Goal: Task Accomplishment & Management: Use online tool/utility

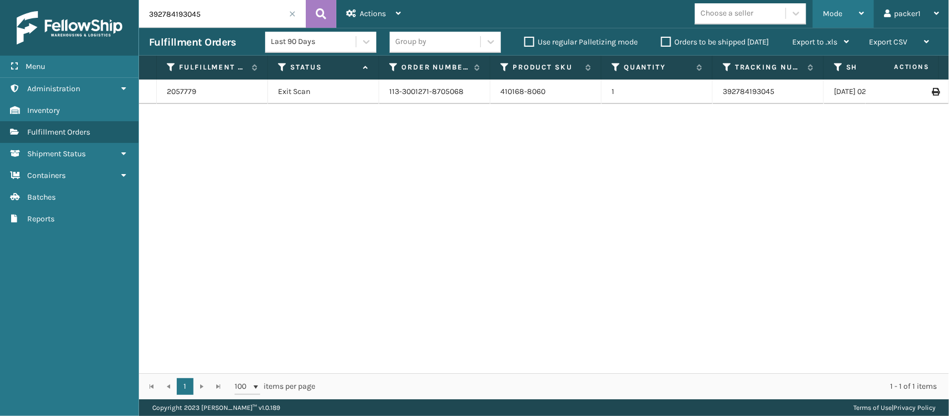
click at [850, 9] on div "Mode" at bounding box center [842, 14] width 41 height 28
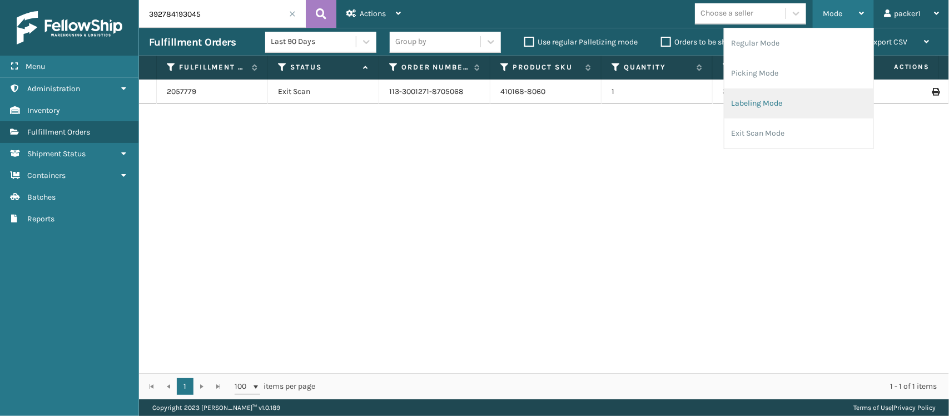
click at [793, 97] on li "Labeling Mode" at bounding box center [798, 103] width 149 height 30
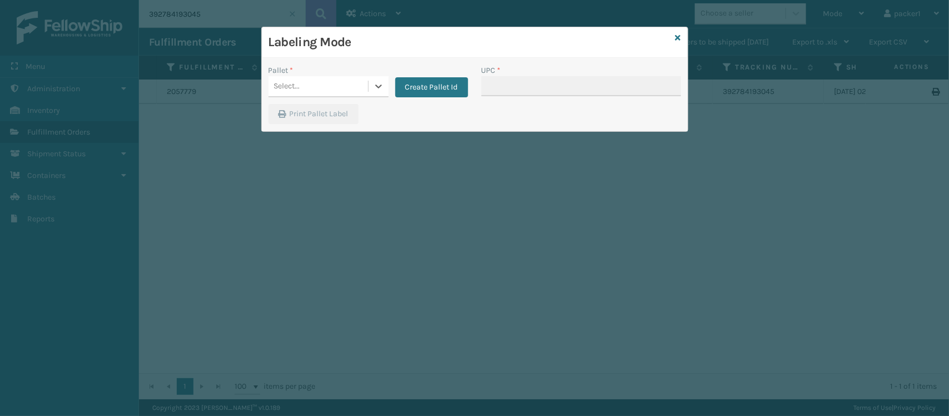
click at [346, 96] on div "Select..." at bounding box center [328, 86] width 120 height 21
click at [440, 81] on button "Create Pallet Id" at bounding box center [431, 87] width 73 height 20
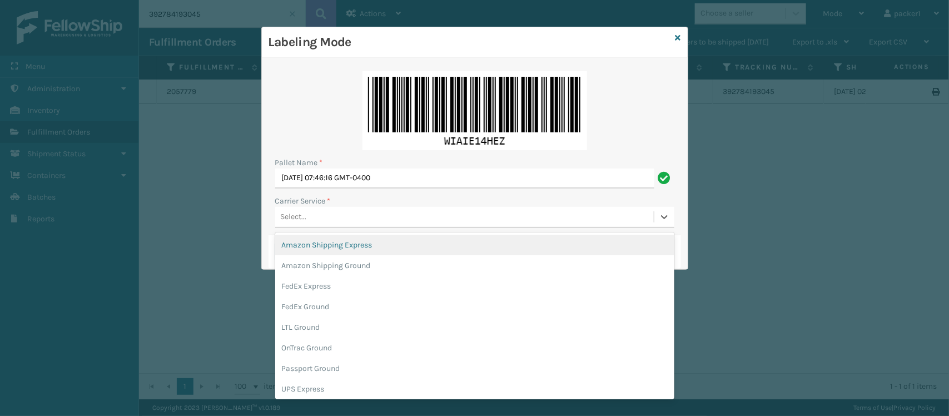
click at [332, 226] on div "Select..." at bounding box center [464, 217] width 378 height 18
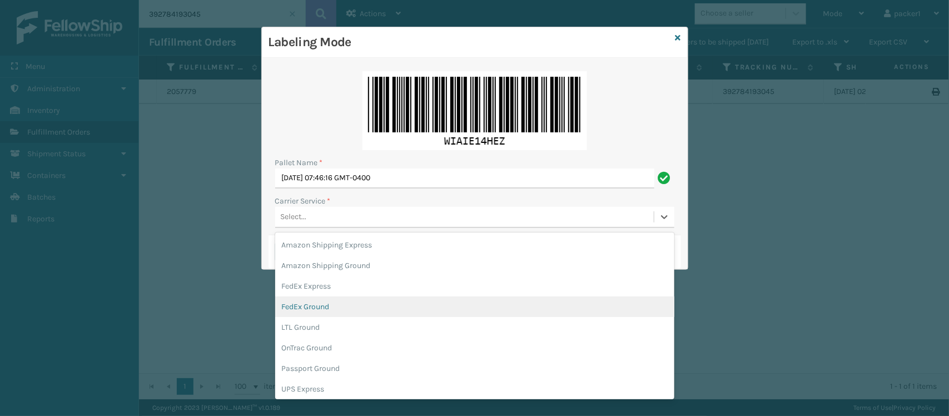
click at [441, 308] on div "FedEx Ground" at bounding box center [474, 306] width 399 height 21
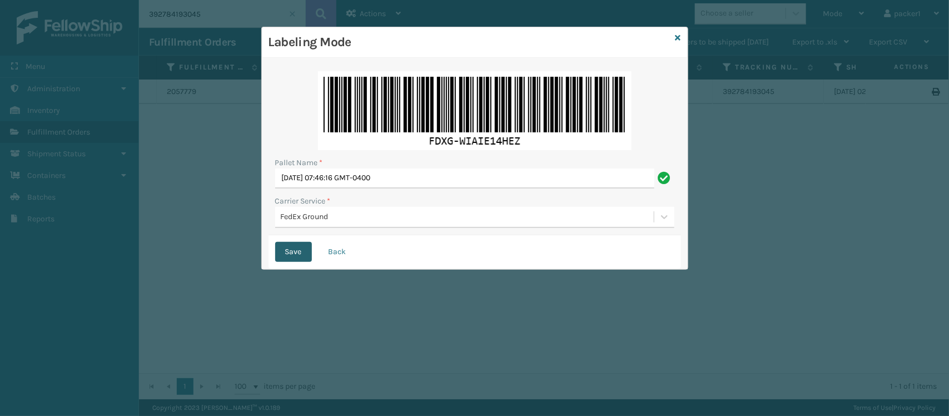
click at [297, 256] on button "Save" at bounding box center [293, 252] width 37 height 20
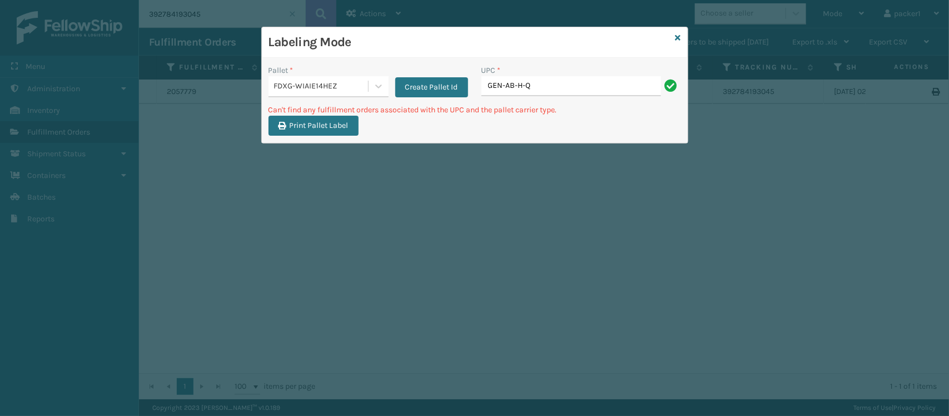
click at [523, 82] on input "GEN-AB-H-Q" at bounding box center [570, 86] width 179 height 20
type input "GEN-AB-c-Q"
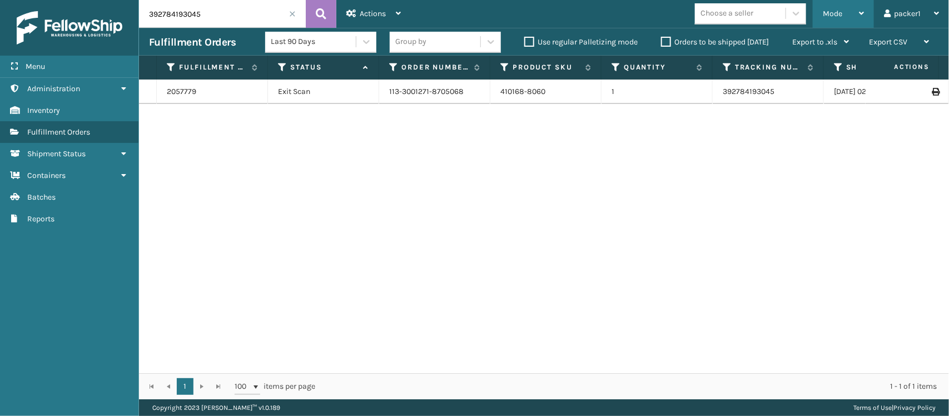
click at [840, 19] on div "Mode" at bounding box center [842, 14] width 41 height 28
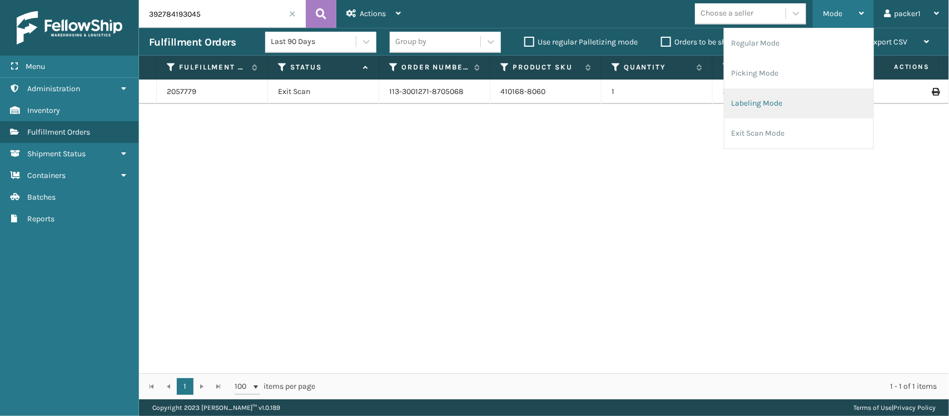
click at [760, 101] on li "Labeling Mode" at bounding box center [798, 103] width 149 height 30
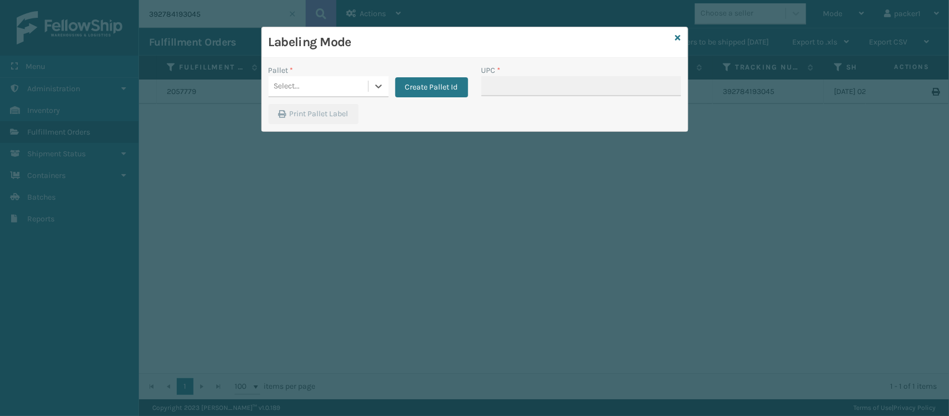
click at [345, 72] on div "Pallet *" at bounding box center [328, 70] width 120 height 12
click at [322, 92] on div "Select..." at bounding box center [317, 86] width 99 height 18
click at [316, 118] on div "FDXG-WIAIE14HEZ" at bounding box center [328, 114] width 120 height 21
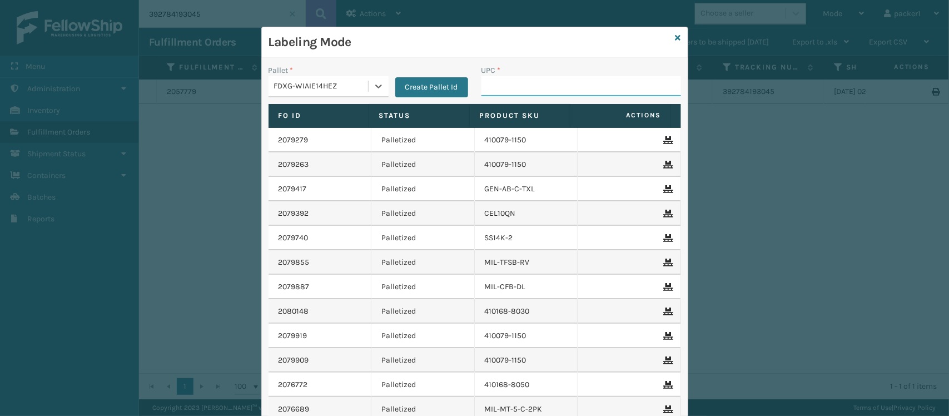
click at [576, 83] on input "UPC *" at bounding box center [580, 86] width 199 height 20
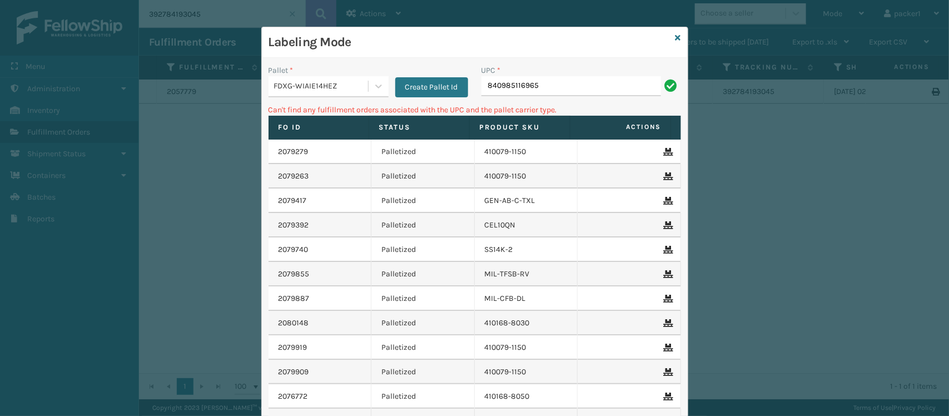
drag, startPoint x: 570, startPoint y: 89, endPoint x: 312, endPoint y: 79, distance: 258.6
click at [312, 79] on div "Pallet * FDXG-WIAIE14HEZ Create Pallet Id UPC * 840985116965" at bounding box center [475, 83] width 426 height 39
type input "804879477570"
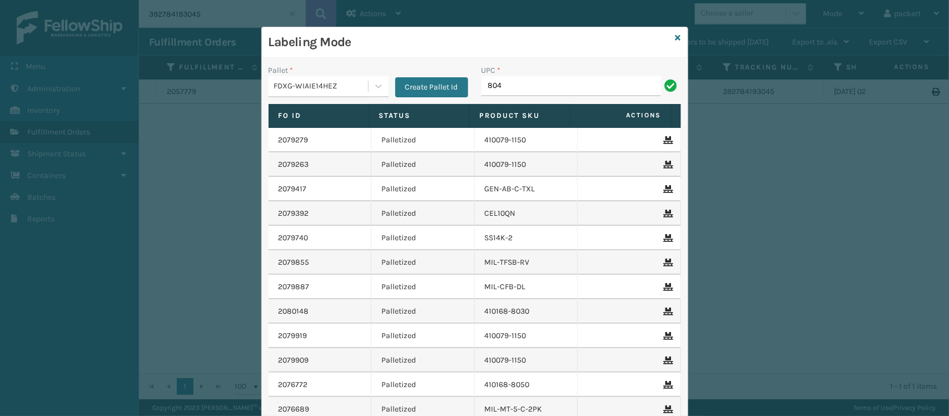
type input "804879477570"
click at [548, 76] on input "UPC *" at bounding box center [580, 86] width 199 height 20
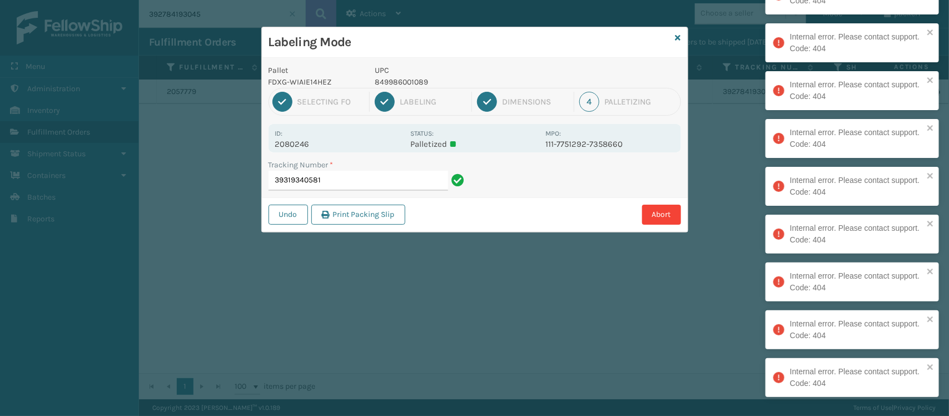
type input "39319340581"
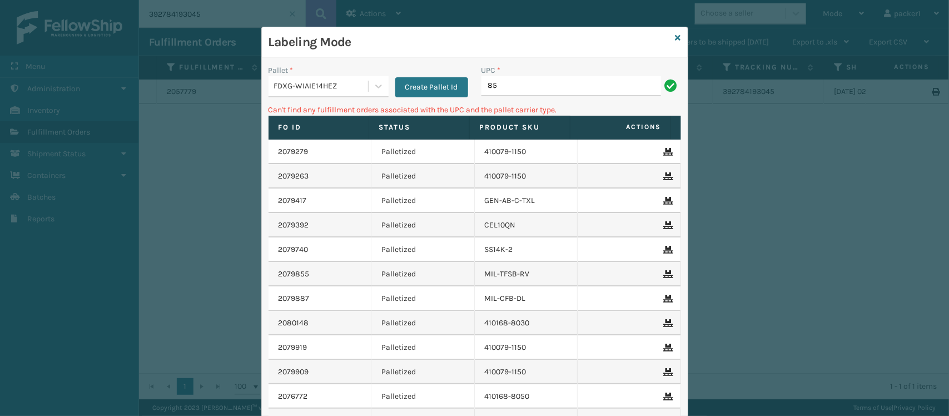
type input "8"
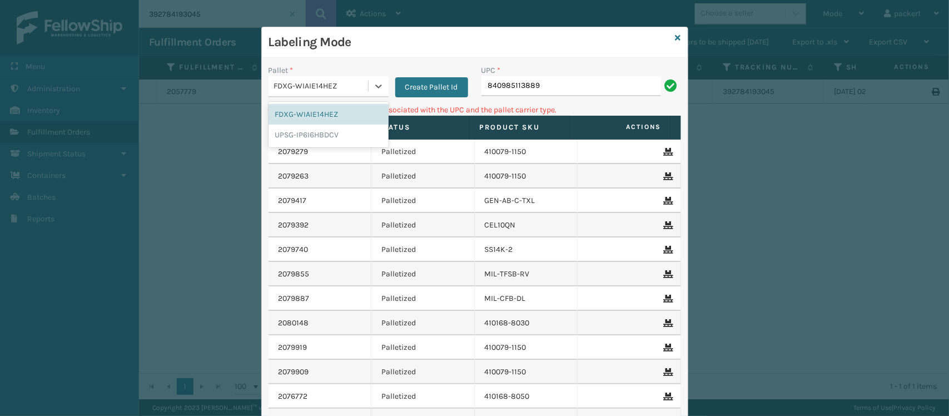
click at [337, 78] on div "FDXG-WIAIE14HEZ" at bounding box center [317, 86] width 99 height 18
click at [293, 134] on div "UPSG-IP6I6HBDCV" at bounding box center [328, 134] width 120 height 21
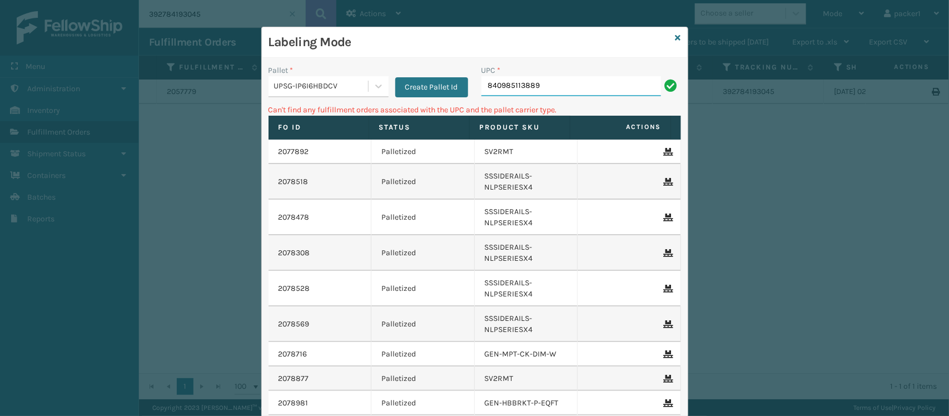
click at [601, 78] on input "840985113889" at bounding box center [570, 86] width 179 height 20
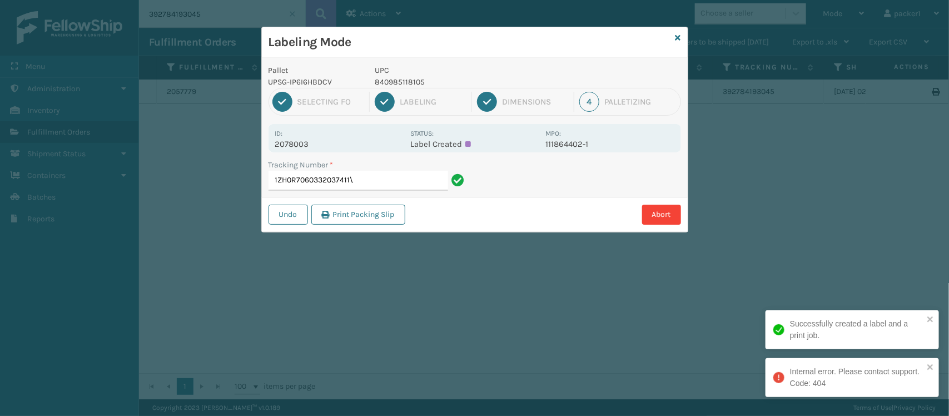
type input "1ZH0R7060332037411"
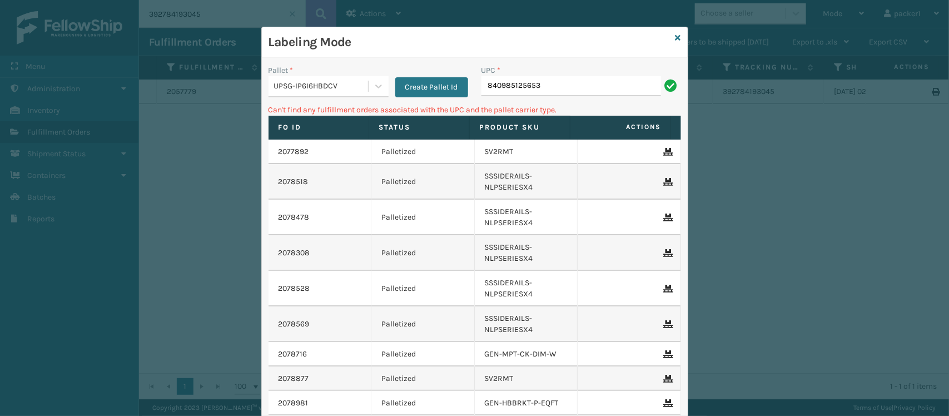
click at [334, 85] on div "UPSG-IP6I6HBDCV" at bounding box center [321, 87] width 95 height 12
click at [325, 106] on div "FDXG-WIAIE14HEZ" at bounding box center [328, 114] width 120 height 21
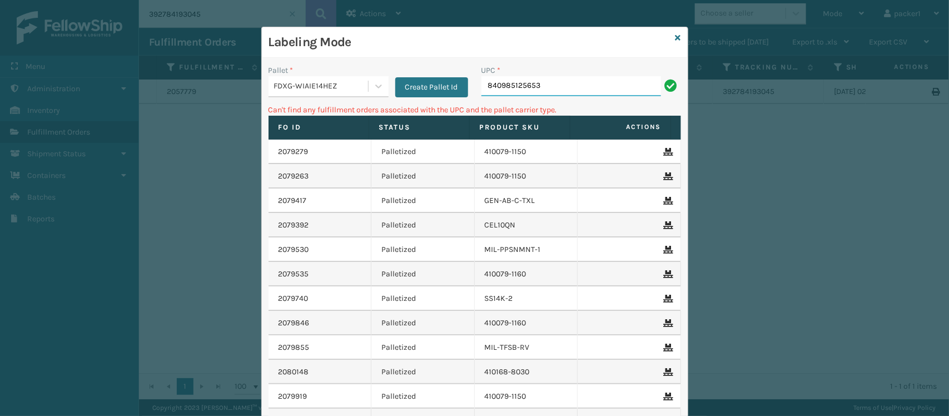
click at [539, 78] on input "840985125653" at bounding box center [570, 86] width 179 height 20
